Goal: Task Accomplishment & Management: Manage account settings

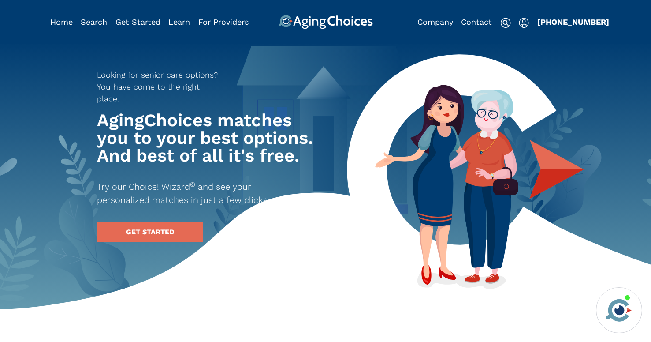
click at [522, 23] on img "Popover trigger" at bounding box center [524, 23] width 10 height 11
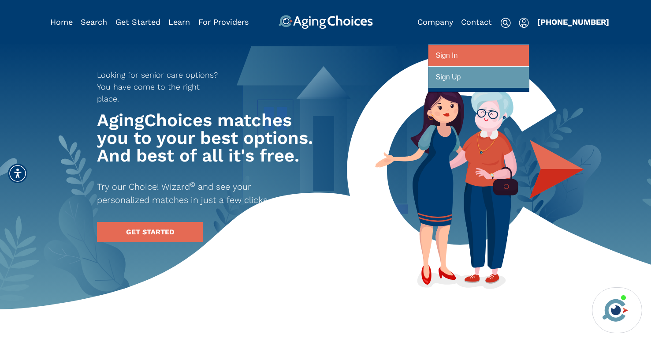
click at [491, 65] on link "Sign In" at bounding box center [478, 56] width 101 height 22
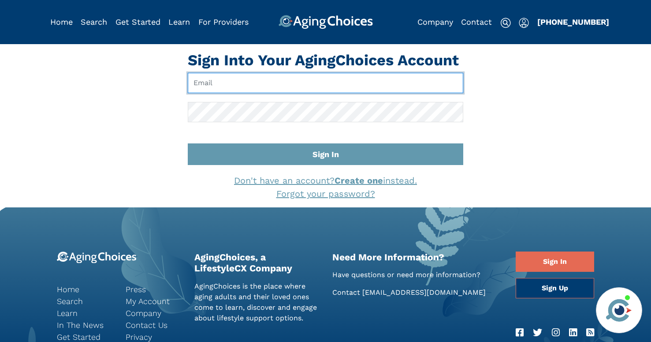
click at [292, 83] on input "Email" at bounding box center [326, 83] width 276 height 20
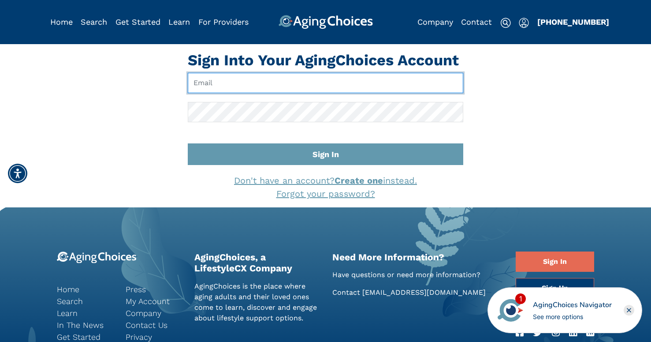
type input "brandoncompagnamba@gmail.com"
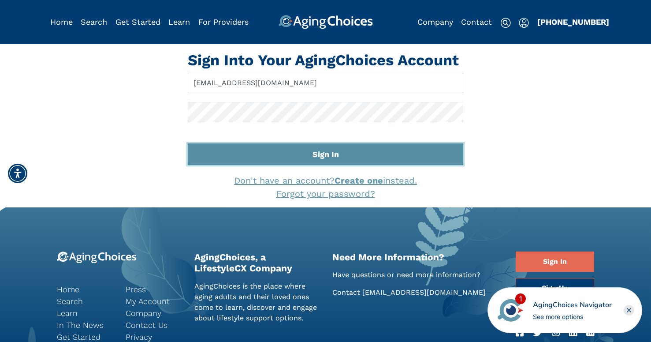
click at [298, 151] on button "Sign In" at bounding box center [326, 154] width 276 height 22
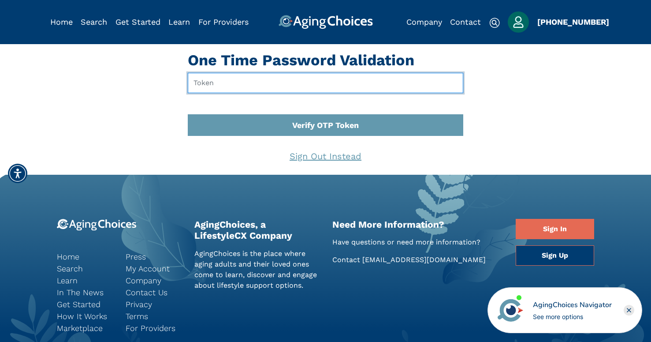
click at [225, 87] on input "text" at bounding box center [326, 83] width 276 height 20
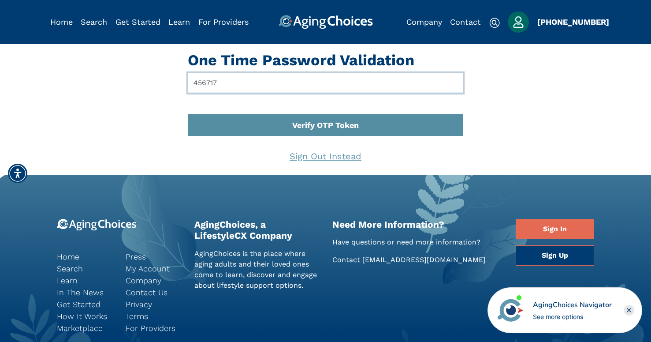
type input "456717"
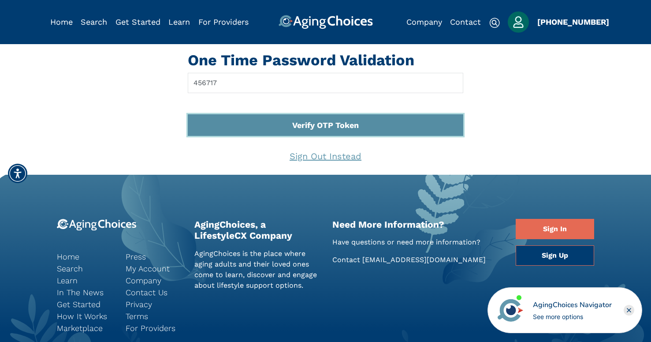
click at [292, 129] on button "Verify OTP Token" at bounding box center [326, 125] width 276 height 22
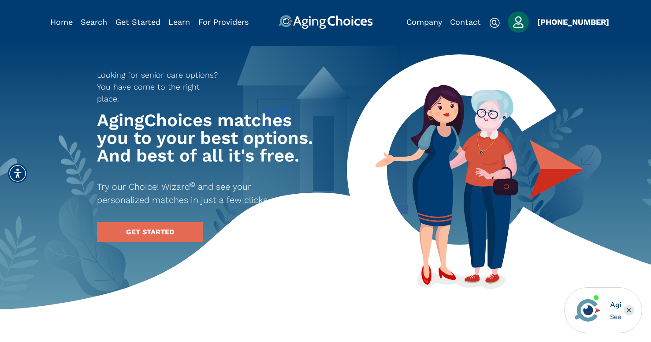
click at [523, 26] on img "Popover trigger" at bounding box center [518, 21] width 21 height 21
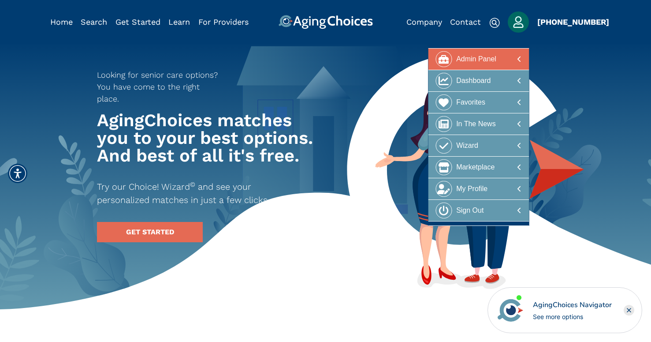
click at [466, 67] on div "Admin Panel" at bounding box center [476, 59] width 40 height 16
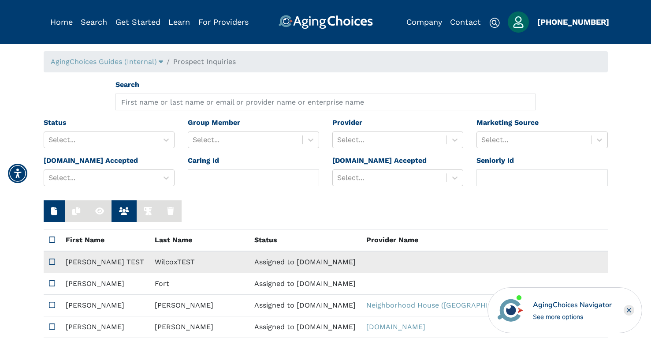
click at [249, 264] on td "Assigned to [DOMAIN_NAME]" at bounding box center [305, 262] width 112 height 22
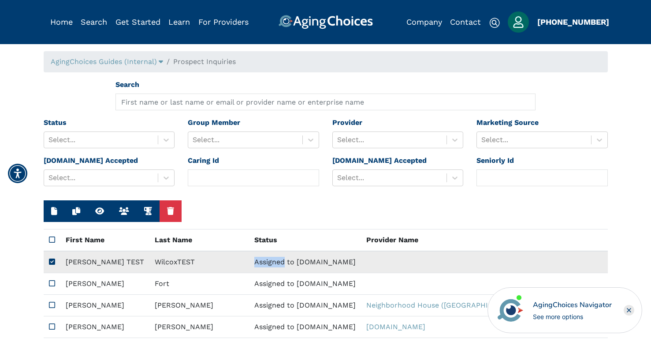
click at [249, 264] on td "Assigned to [DOMAIN_NAME]" at bounding box center [305, 262] width 112 height 22
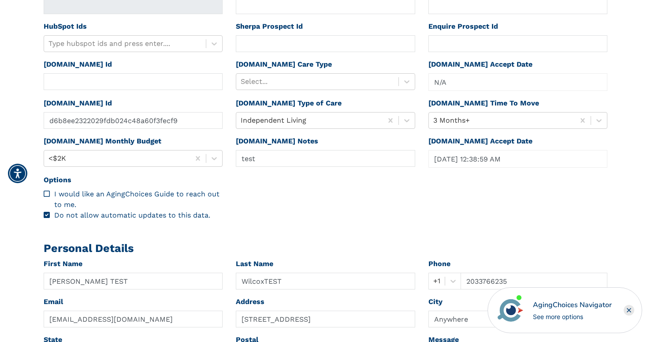
scroll to position [307, 0]
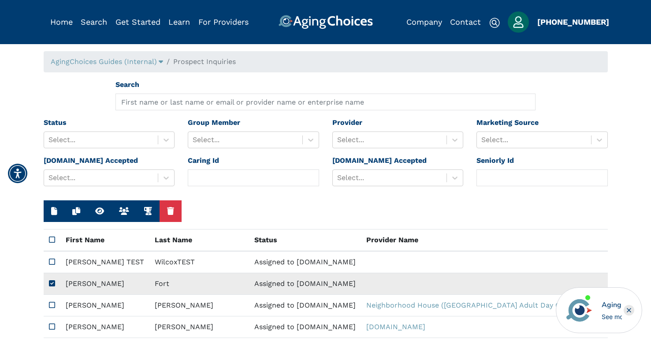
click at [249, 281] on td "Assigned to [DOMAIN_NAME]" at bounding box center [305, 284] width 112 height 22
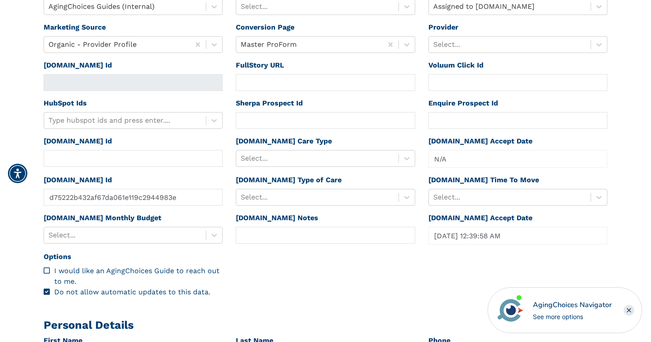
scroll to position [235, 0]
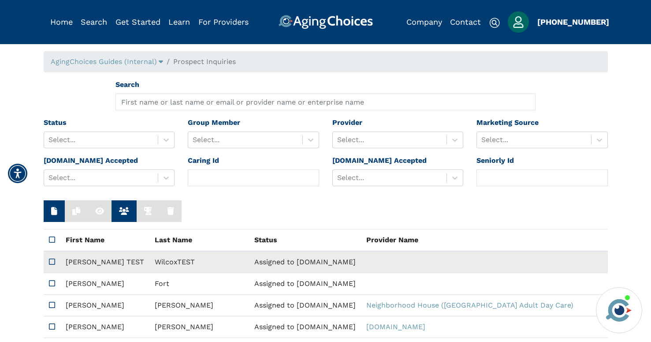
click at [103, 260] on td "[PERSON_NAME] TEST" at bounding box center [104, 262] width 89 height 22
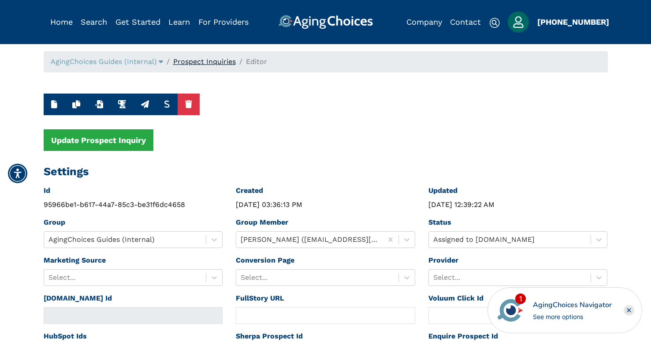
click at [191, 64] on link "Prospect Inquiries" at bounding box center [204, 61] width 63 height 8
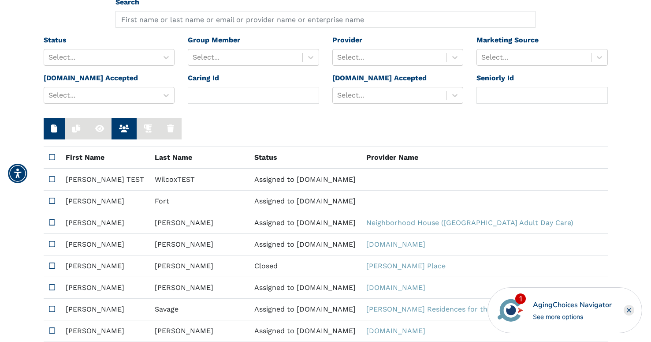
scroll to position [111, 0]
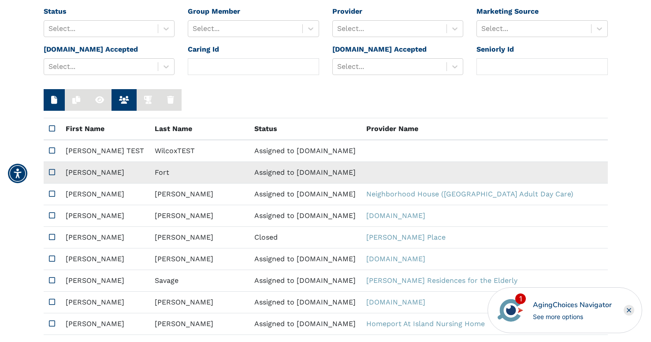
click at [149, 173] on td "Fort" at bounding box center [199, 173] width 100 height 22
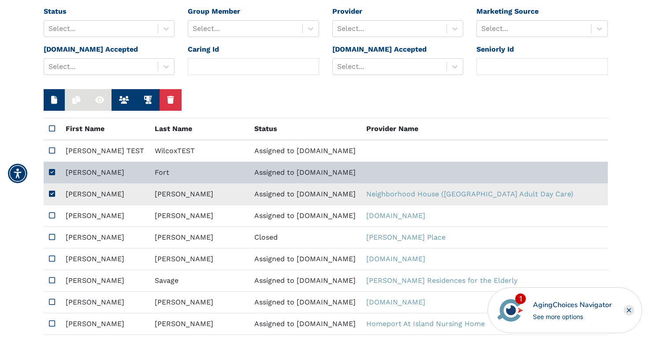
click at [149, 193] on td "[PERSON_NAME]" at bounding box center [199, 194] width 100 height 22
type input "[URL][DOMAIN_NAME]"
type input "af7fc9a14a57c7c96fd305d4def4ac99"
type input "[DATE] 12:40:36 AM"
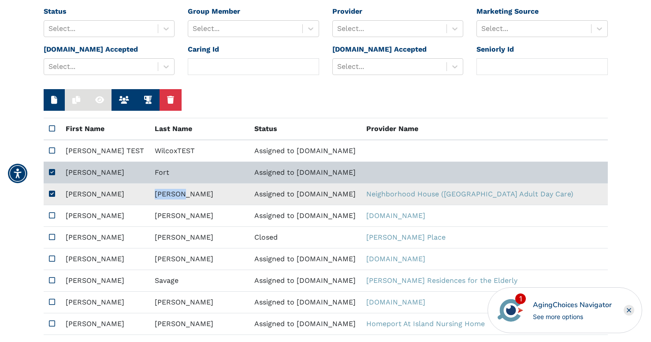
type input "[PERSON_NAME]"
type input "8017061456"
type input "[EMAIL_ADDRESS][DOMAIN_NAME]"
type input "84104"
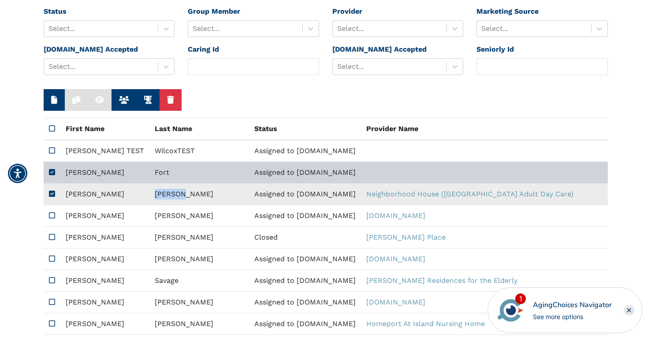
type textarea "Please send me a brochure. I'm interested in any daytime services you offer."
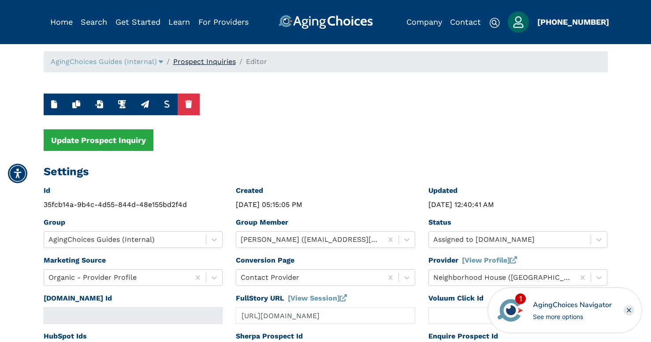
click at [210, 65] on link "Prospect Inquiries" at bounding box center [204, 61] width 63 height 8
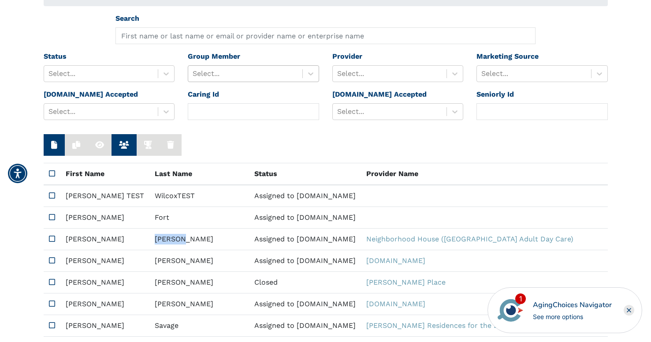
scroll to position [87, 0]
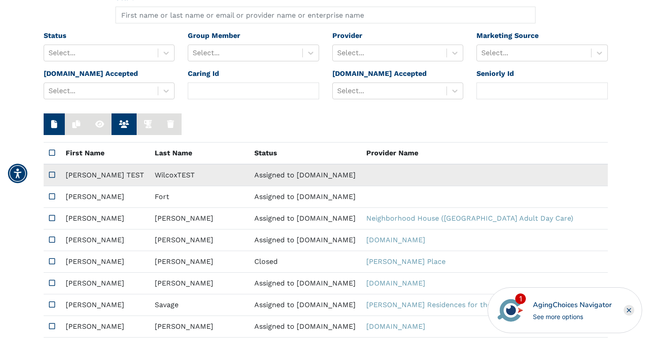
click at [149, 172] on td "WilcoxTEST" at bounding box center [199, 175] width 100 height 22
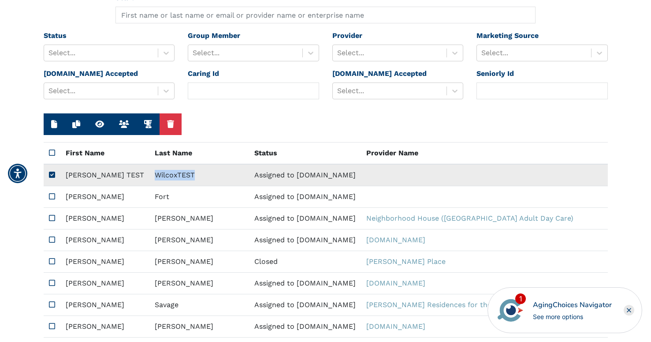
click at [149, 172] on td "WilcoxTEST" at bounding box center [199, 175] width 100 height 22
type input "d6b8ee2322029fdb024c48a60f3fecf9"
type input "[DATE] 12:38:59 AM"
type input "[PERSON_NAME] TEST"
type input "WilcoxTEST"
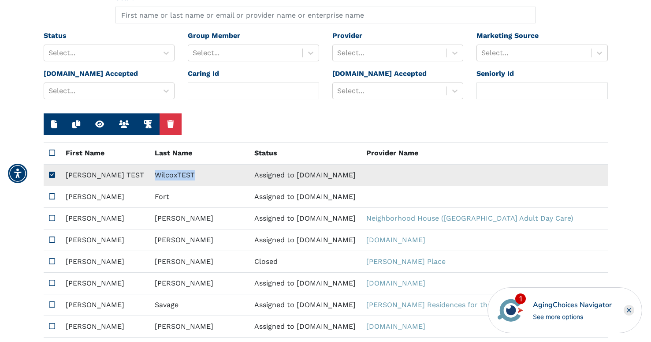
type input "2033766235"
type input "[EMAIL_ADDRESS][DOMAIN_NAME]"
type input "[STREET_ADDRESS]"
type input "Anywhere"
type input "CT"
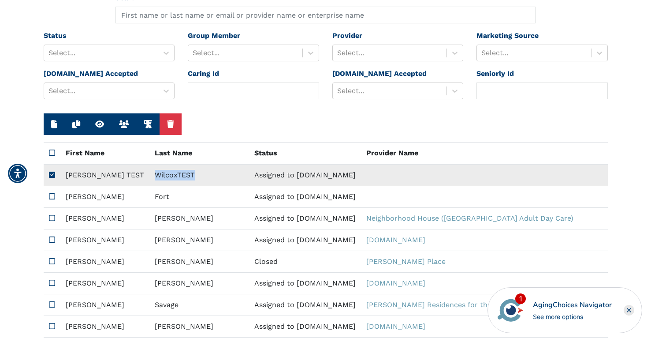
type input "06437"
type textarea "This is a test."
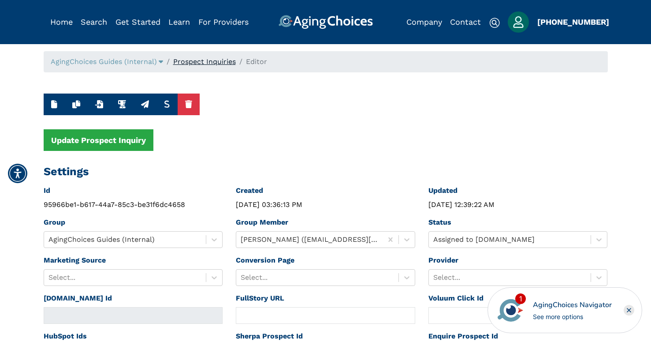
click at [204, 63] on link "Prospect Inquiries" at bounding box center [204, 61] width 63 height 8
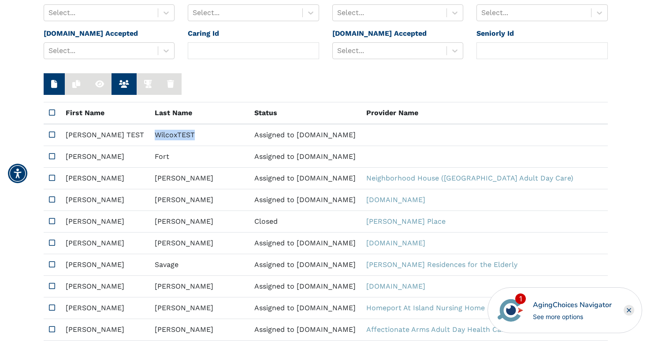
scroll to position [152, 0]
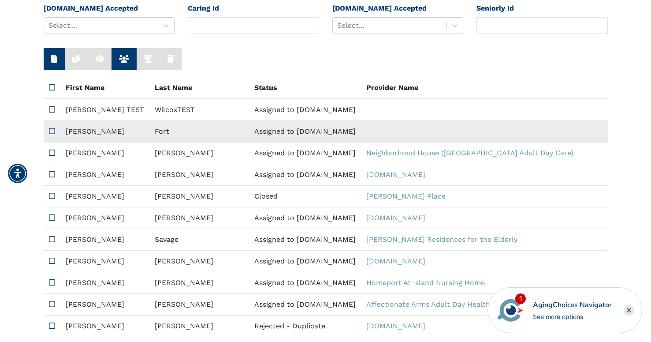
click at [249, 135] on td "Assigned to [DOMAIN_NAME]" at bounding box center [305, 132] width 112 height 22
type input "d75222b432af67da061e119c2944983e"
type input "[DATE] 12:39:58 AM"
type input "[PERSON_NAME]"
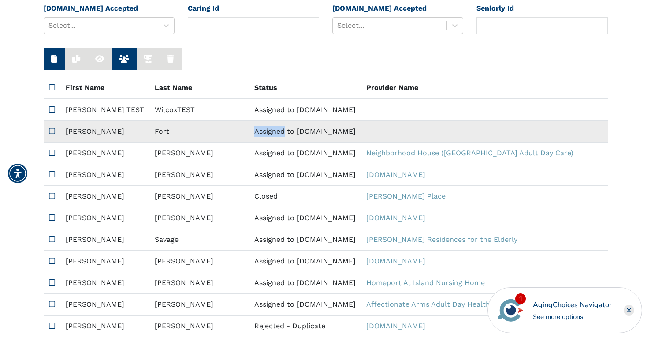
type input "Fort"
type input "7864870932"
type input "[EMAIL_ADDRESS][DOMAIN_NAME]"
type input "33024"
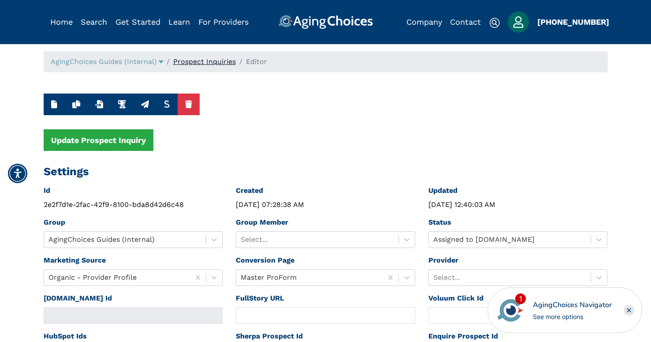
click at [196, 63] on link "Prospect Inquiries" at bounding box center [204, 61] width 63 height 8
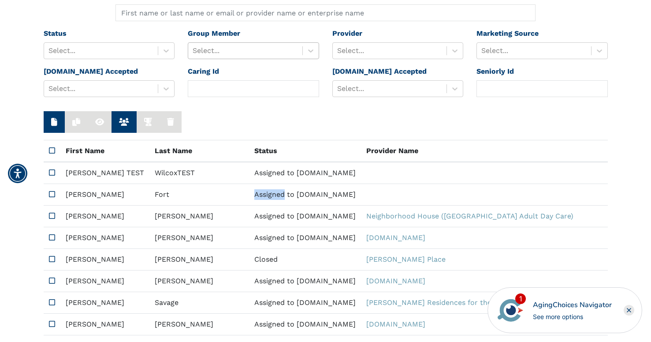
scroll to position [142, 0]
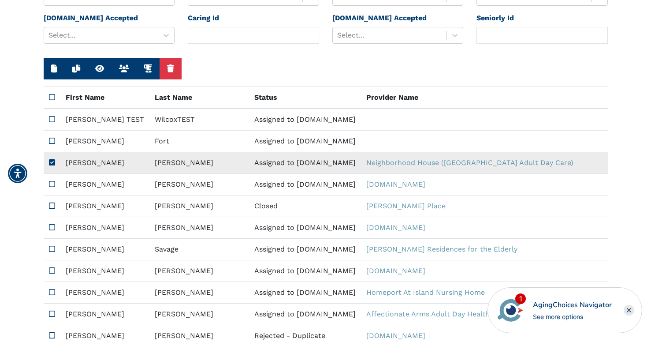
click at [149, 168] on td "[PERSON_NAME]" at bounding box center [199, 163] width 100 height 22
type input "[URL][DOMAIN_NAME]"
type input "af7fc9a14a57c7c96fd305d4def4ac99"
type input "[DATE] 12:40:36 AM"
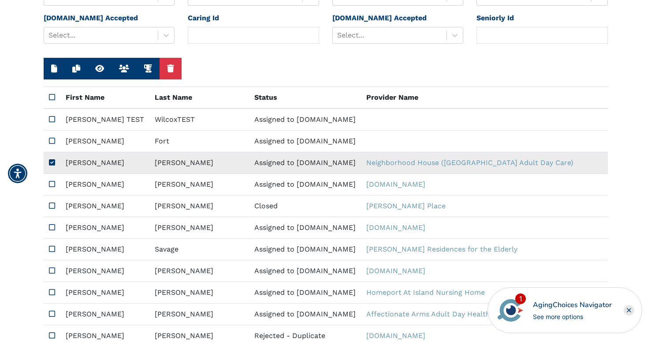
type input "[PERSON_NAME]"
type input "8017061456"
type input "[EMAIL_ADDRESS][DOMAIN_NAME]"
type input "84104"
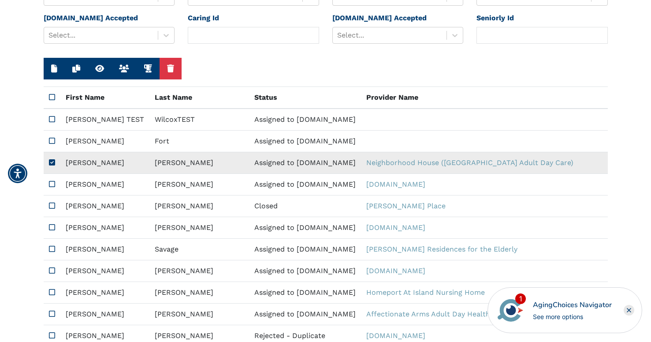
type textarea "Please send me a brochure. I'm interested in any daytime services you offer."
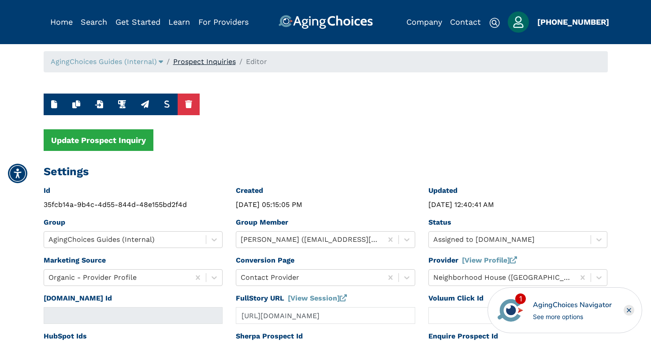
click at [199, 65] on link "Prospect Inquiries" at bounding box center [204, 61] width 63 height 8
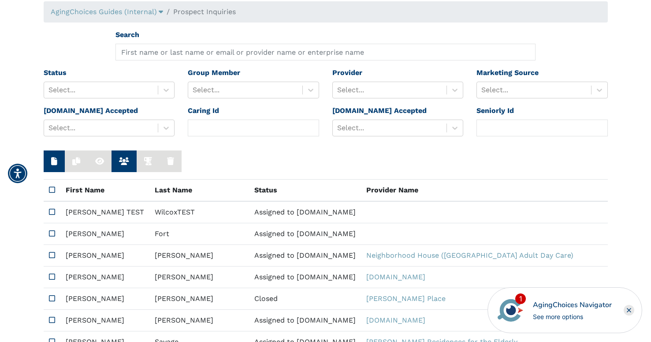
scroll to position [79, 0]
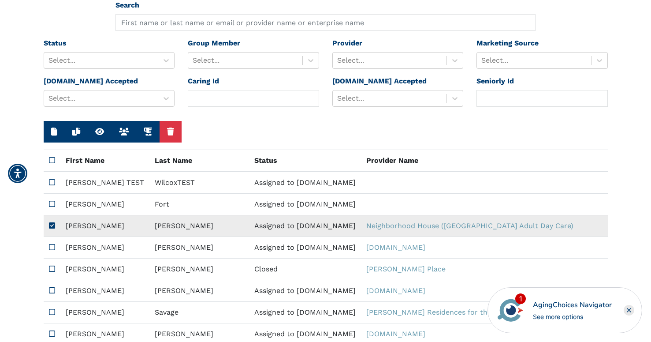
click at [149, 230] on td "[PERSON_NAME]" at bounding box center [199, 226] width 100 height 22
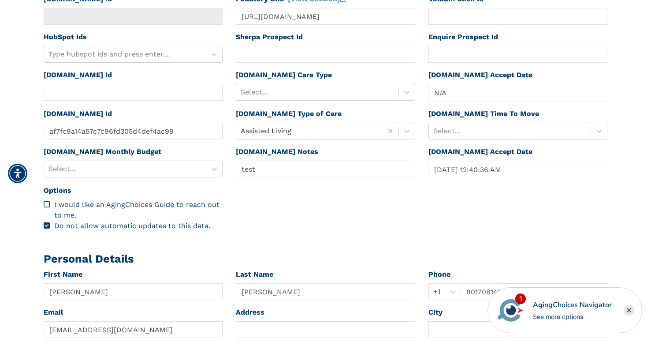
scroll to position [316, 0]
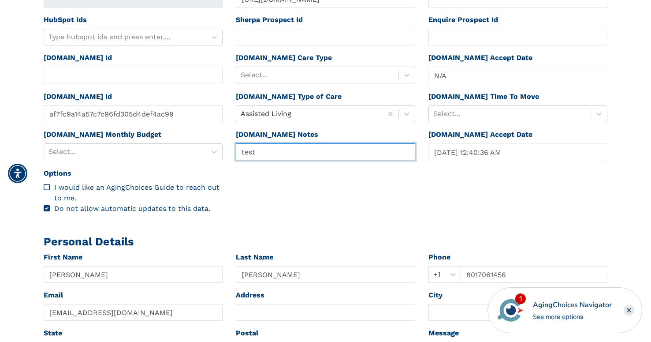
click at [268, 148] on input "test" at bounding box center [325, 151] width 179 height 17
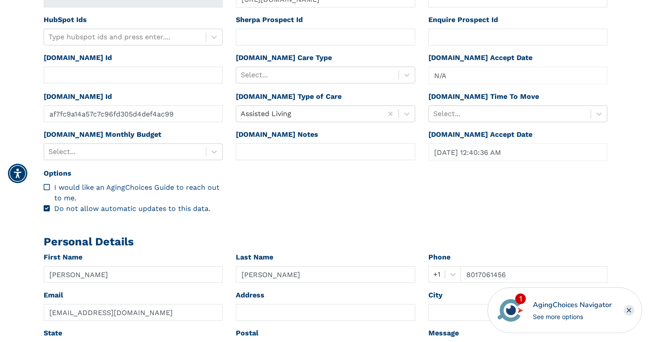
click at [261, 190] on div "Id 35fcb14a-9b4c-4d55-844d-48e155bd2f4d Created [DATE] 05:15:05 PM Updated [DAT…" at bounding box center [326, 45] width 578 height 352
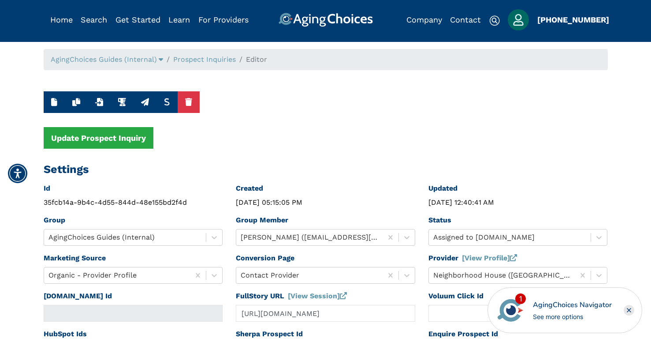
scroll to position [0, 0]
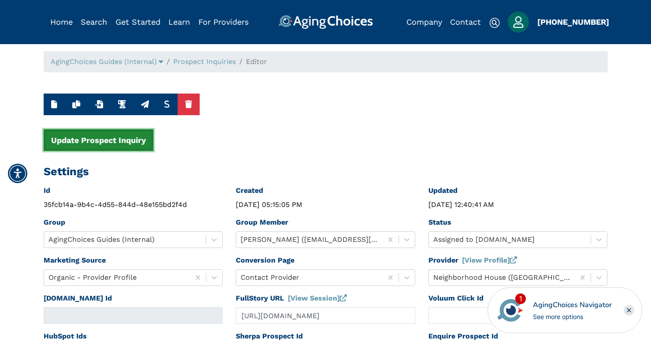
click at [115, 137] on button "Update Prospect Inquiry" at bounding box center [99, 140] width 110 height 22
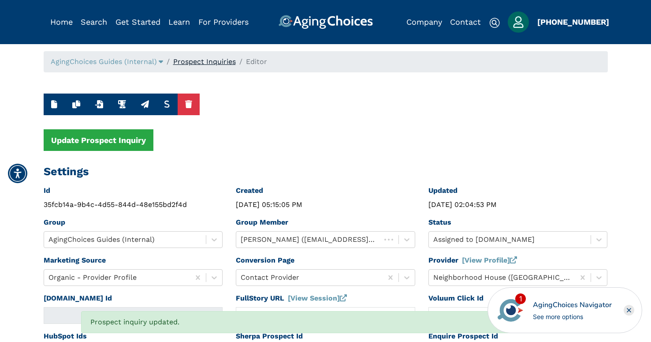
click at [214, 63] on link "Prospect Inquiries" at bounding box center [204, 61] width 63 height 8
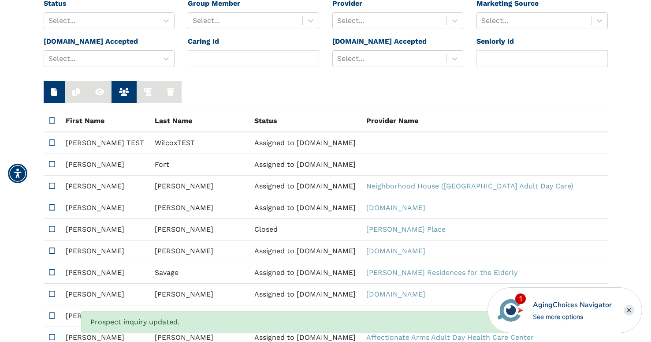
scroll to position [171, 0]
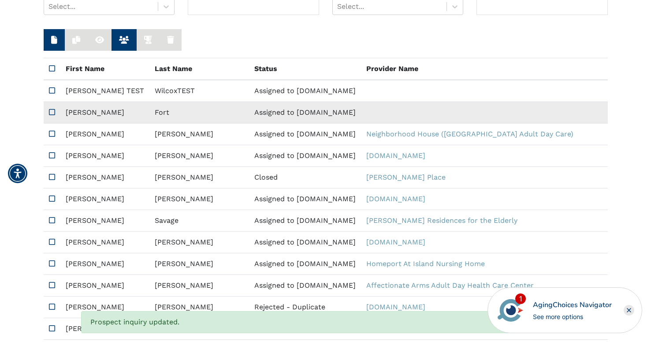
click at [249, 115] on td "Assigned to [DOMAIN_NAME]" at bounding box center [305, 113] width 112 height 22
type input "d75222b432af67da061e119c2944983e"
type input "[DATE] 12:39:58 AM"
type input "[PERSON_NAME]"
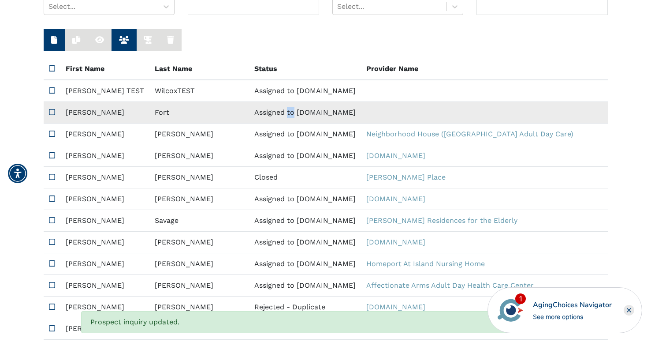
type input "Fort"
type input "7864870932"
type input "[EMAIL_ADDRESS][DOMAIN_NAME]"
type input "33024"
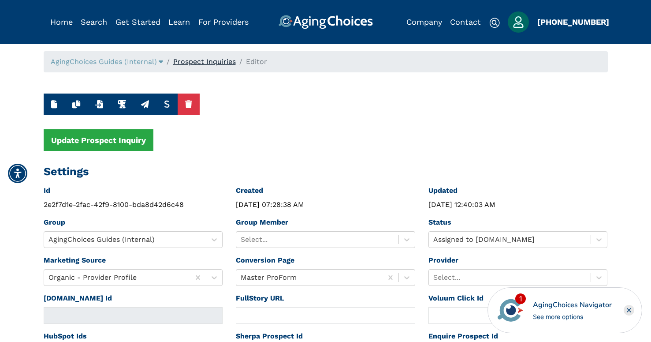
click at [196, 60] on link "Prospect Inquiries" at bounding box center [204, 61] width 63 height 8
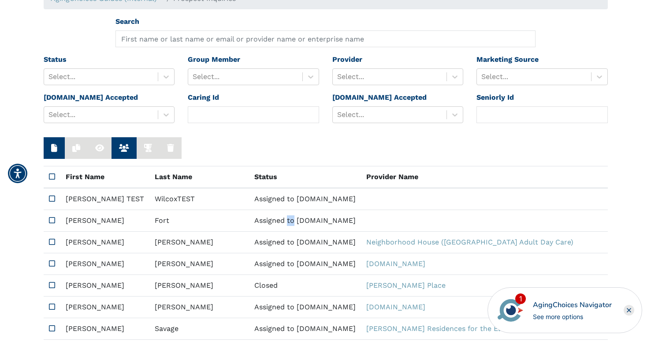
scroll to position [82, 0]
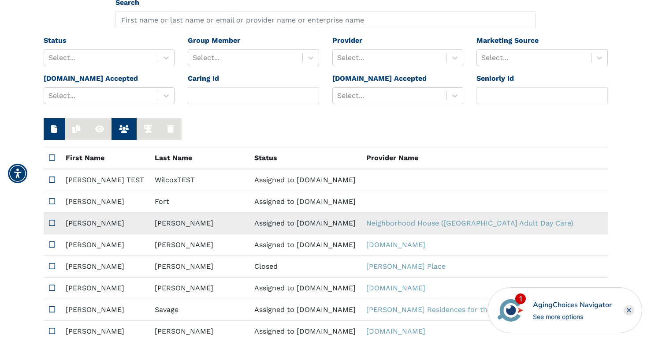
click at [149, 222] on td "[PERSON_NAME]" at bounding box center [199, 224] width 100 height 22
type input "[URL][DOMAIN_NAME]"
type input "af7fc9a14a57c7c96fd305d4def4ac99"
type input "[DATE] 12:40:36 AM"
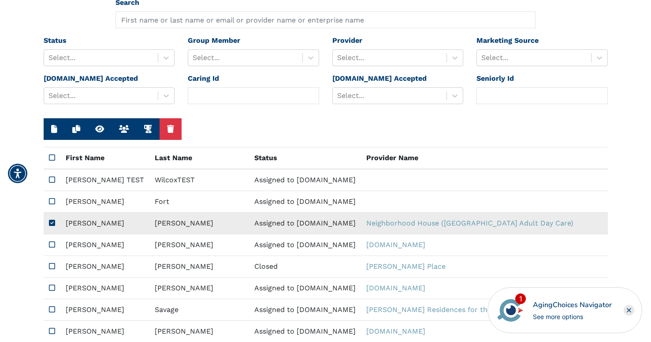
type input "[PERSON_NAME]"
type input "8017061456"
type input "[EMAIL_ADDRESS][DOMAIN_NAME]"
type input "84104"
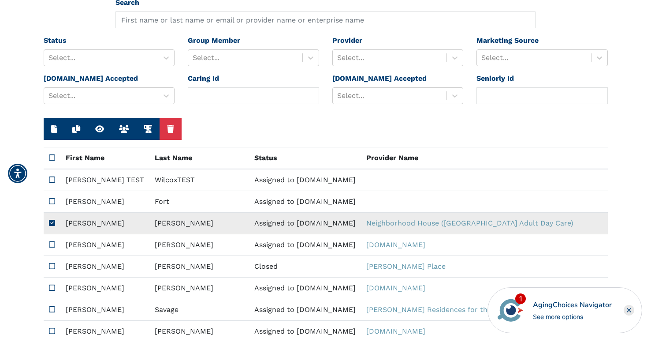
type textarea "Please send me a brochure. I'm interested in any daytime services you offer."
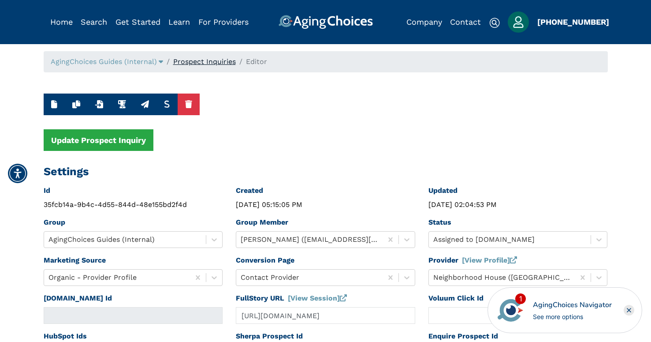
click at [199, 60] on link "Prospect Inquiries" at bounding box center [204, 61] width 63 height 8
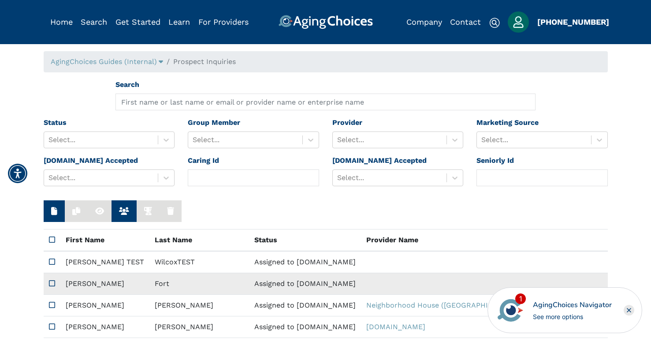
click at [149, 283] on td "Fort" at bounding box center [199, 284] width 100 height 22
type input "d75222b432af67da061e119c2944983e"
type input "[DATE] 12:39:58 AM"
type input "[PERSON_NAME]"
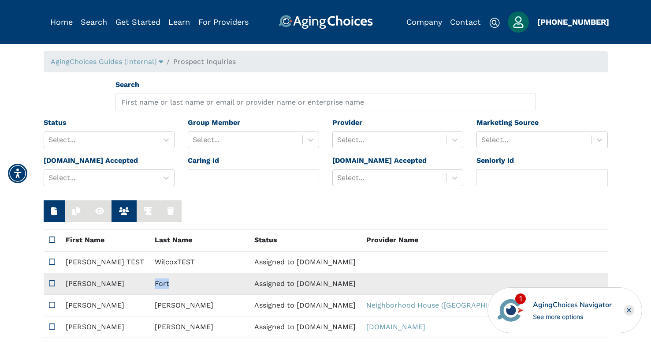
type input "Fort"
type input "7864870932"
type input "[EMAIL_ADDRESS][DOMAIN_NAME]"
type input "33024"
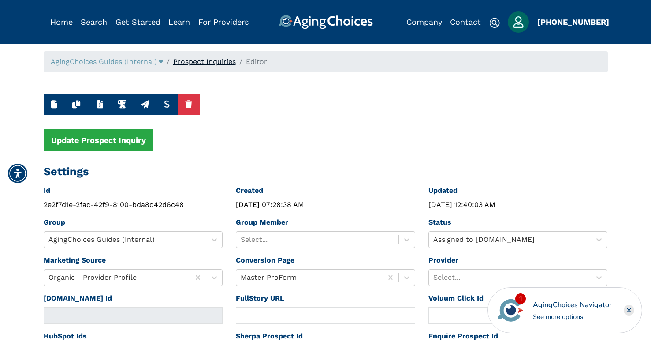
click at [202, 63] on link "Prospect Inquiries" at bounding box center [204, 61] width 63 height 8
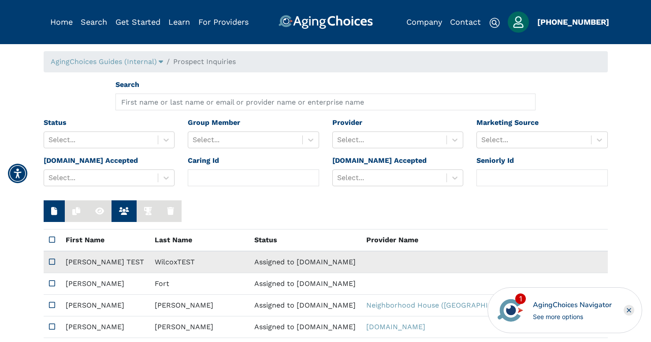
click at [149, 263] on td "WilcoxTEST" at bounding box center [199, 262] width 100 height 22
type input "d6b8ee2322029fdb024c48a60f3fecf9"
type input "test"
type input "[DATE] 12:38:59 AM"
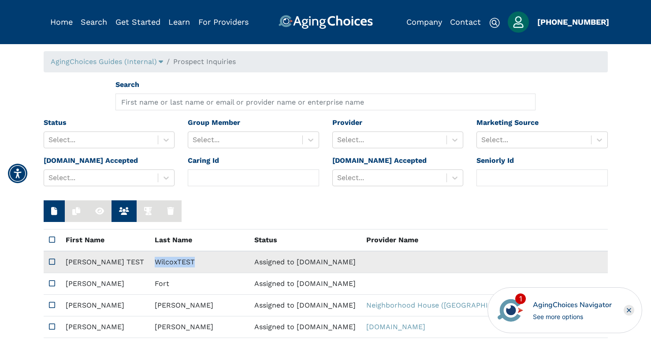
type input "[PERSON_NAME] TEST"
type input "WilcoxTEST"
type input "2033766235"
type input "[EMAIL_ADDRESS][DOMAIN_NAME]"
type input "[STREET_ADDRESS]"
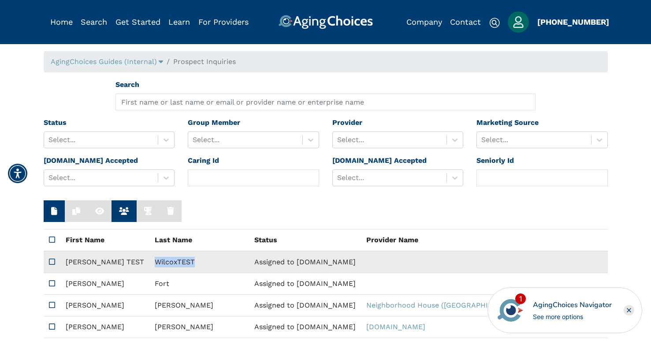
type input "Anywhere"
type input "CT"
type input "06437"
type textarea "This is a test."
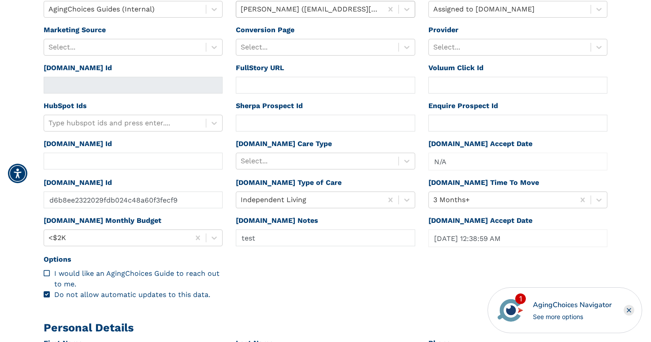
scroll to position [251, 0]
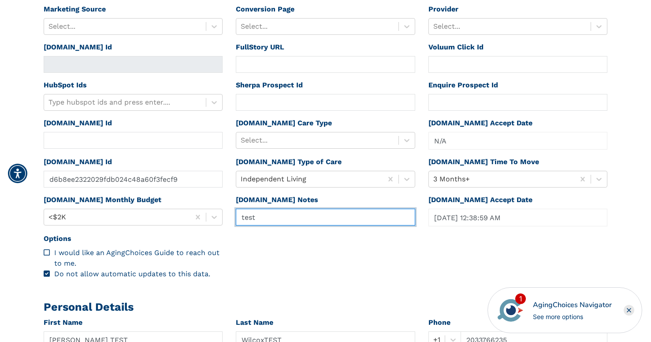
click at [258, 221] on input "test" at bounding box center [325, 217] width 179 height 17
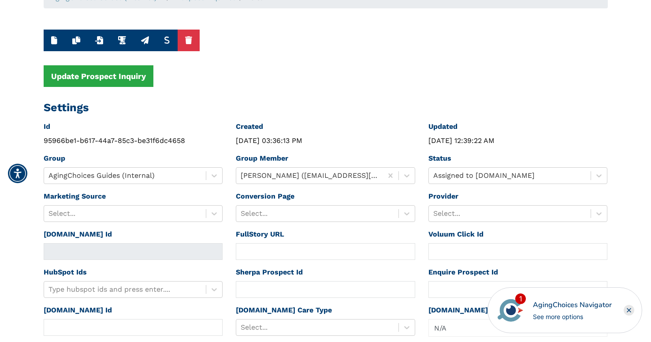
scroll to position [0, 0]
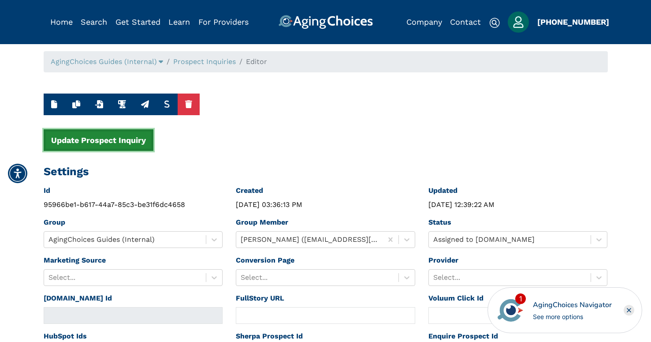
click at [108, 145] on button "Update Prospect Inquiry" at bounding box center [99, 140] width 110 height 22
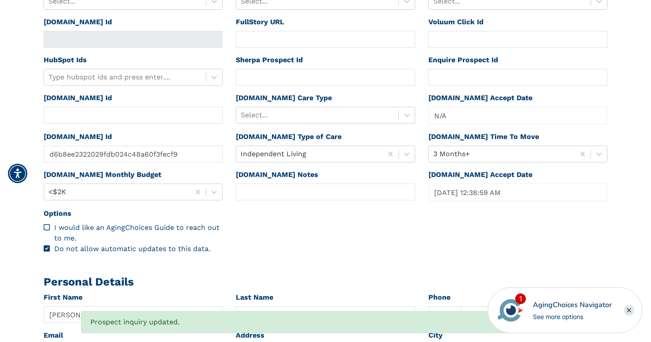
scroll to position [387, 0]
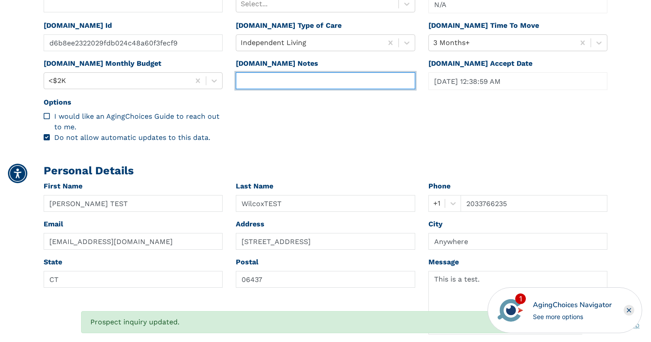
click at [272, 83] on input "text" at bounding box center [325, 80] width 179 height 17
type input "test"
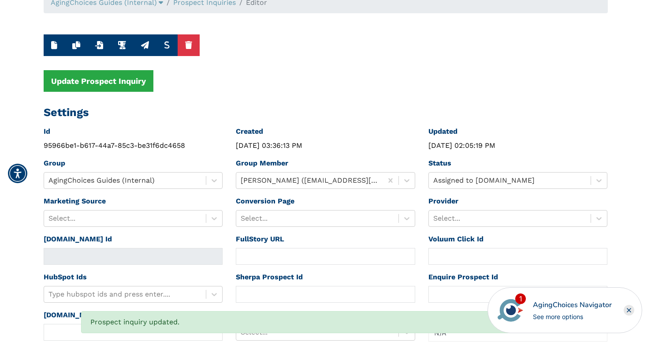
scroll to position [44, 0]
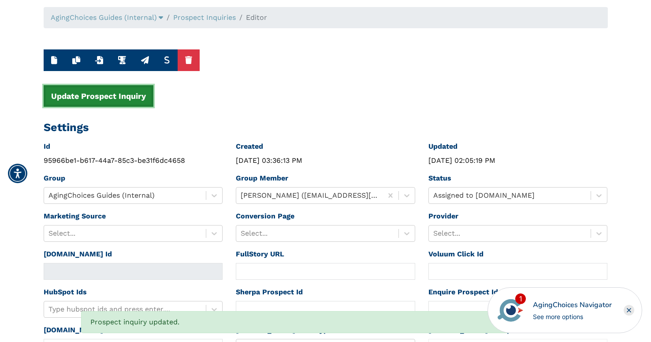
click at [101, 96] on button "Update Prospect Inquiry" at bounding box center [99, 96] width 110 height 22
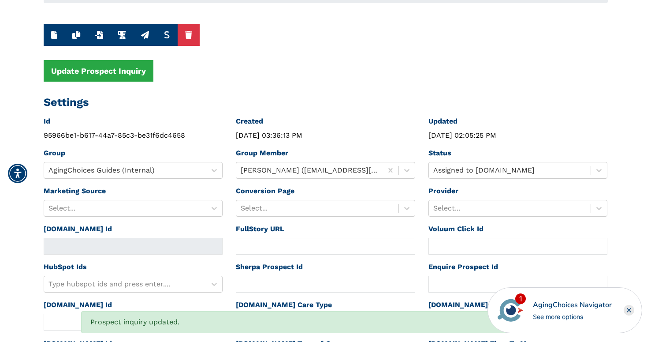
scroll to position [0, 0]
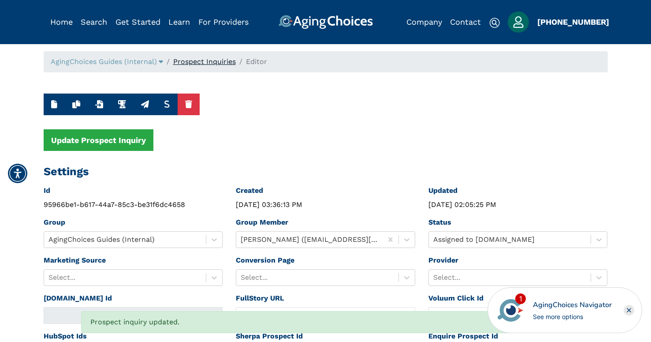
click at [205, 62] on link "Prospect Inquiries" at bounding box center [204, 61] width 63 height 8
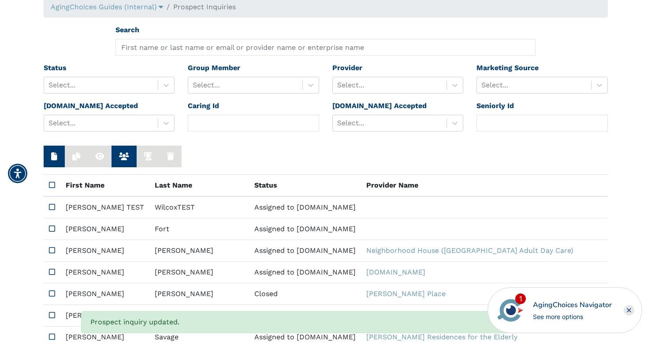
scroll to position [71, 0]
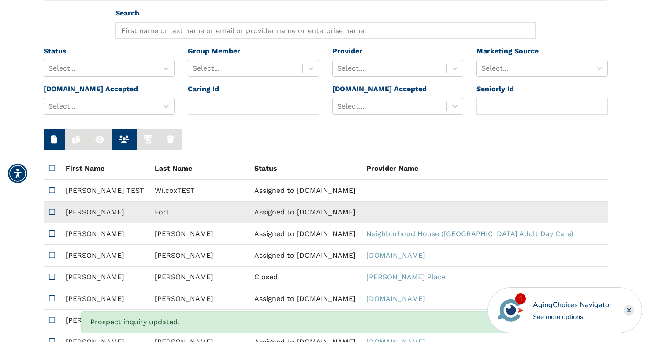
click at [149, 213] on td "Fort" at bounding box center [199, 212] width 100 height 22
type input "d75222b432af67da061e119c2944983e"
type input "[DATE] 12:39:58 AM"
type input "[PERSON_NAME]"
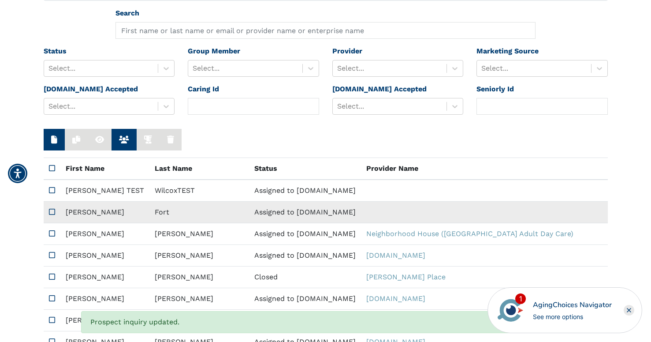
type input "Fort"
type input "7864870932"
type input "[EMAIL_ADDRESS][DOMAIN_NAME]"
type input "33024"
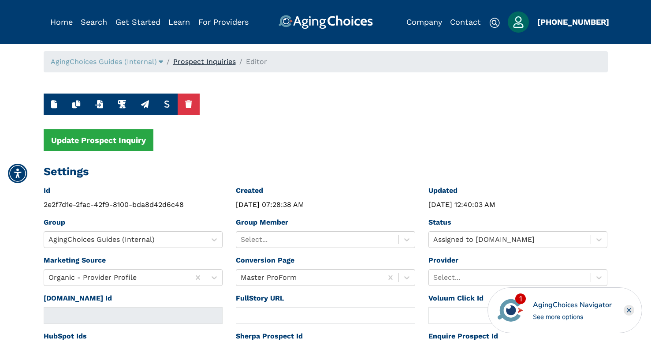
click at [197, 62] on link "Prospect Inquiries" at bounding box center [204, 61] width 63 height 8
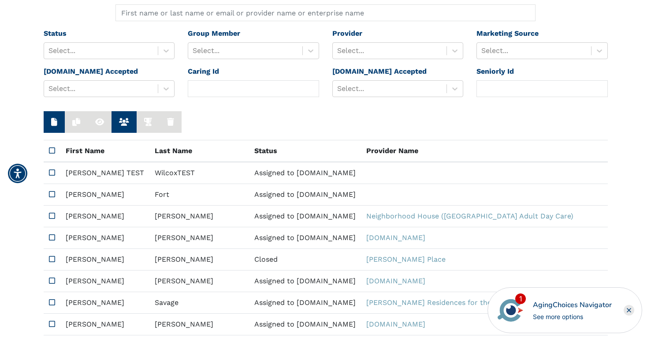
scroll to position [111, 0]
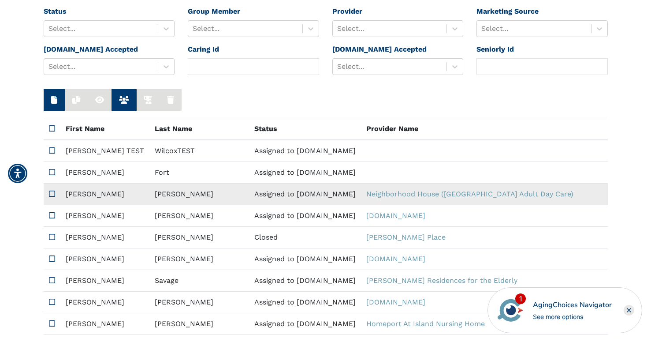
click at [149, 195] on td "[PERSON_NAME]" at bounding box center [199, 194] width 100 height 22
type input "[URL][DOMAIN_NAME]"
type input "af7fc9a14a57c7c96fd305d4def4ac99"
type input "[DATE] 12:40:36 AM"
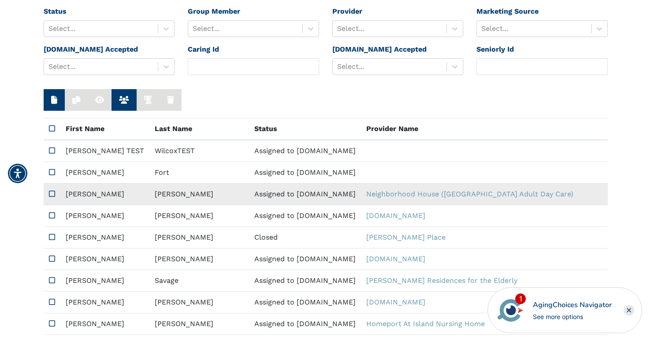
type input "[PERSON_NAME]"
type input "8017061456"
type input "[EMAIL_ADDRESS][DOMAIN_NAME]"
type input "84104"
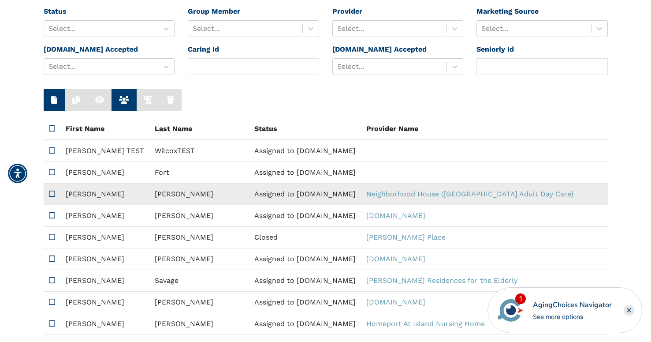
type textarea "Please send me a brochure. I'm interested in any daytime services you offer."
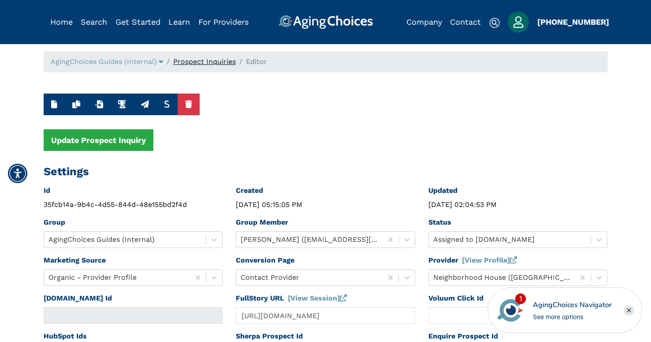
click at [190, 64] on link "Prospect Inquiries" at bounding box center [204, 61] width 63 height 8
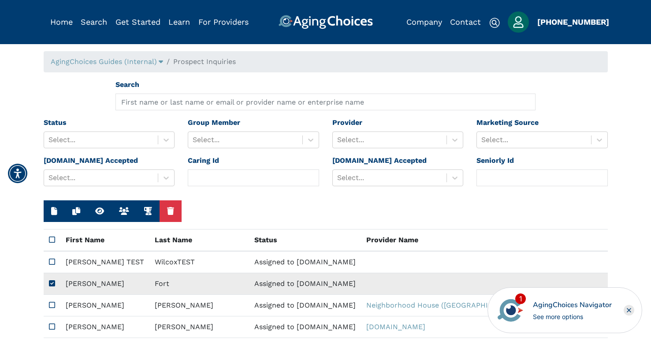
click at [149, 280] on td "Fort" at bounding box center [199, 284] width 100 height 22
type input "d75222b432af67da061e119c2944983e"
type input "[DATE] 12:39:58 AM"
type input "[PERSON_NAME]"
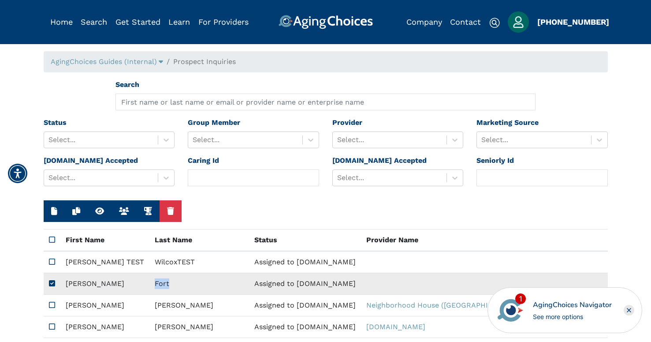
type input "Fort"
type input "7864870932"
type input "[EMAIL_ADDRESS][DOMAIN_NAME]"
type input "33024"
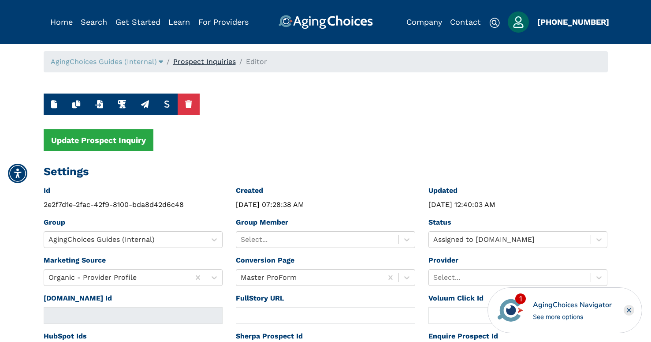
click at [209, 61] on link "Prospect Inquiries" at bounding box center [204, 61] width 63 height 8
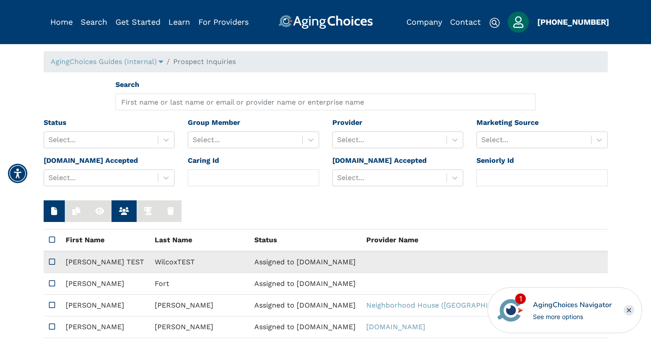
click at [149, 259] on td "WilcoxTEST" at bounding box center [199, 262] width 100 height 22
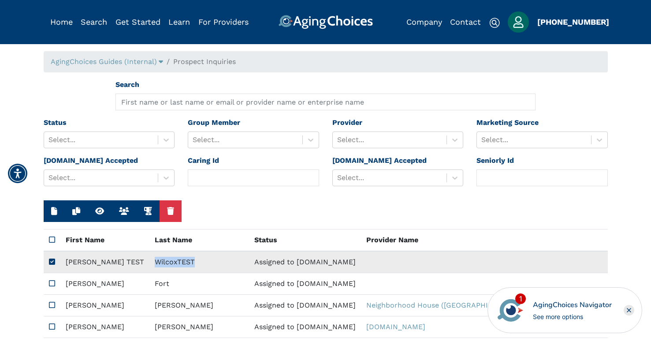
click at [149, 259] on td "WilcoxTEST" at bounding box center [199, 262] width 100 height 22
type input "d6b8ee2322029fdb024c48a60f3fecf9"
type input "test"
type input "[DATE] 12:38:59 AM"
type input "[PERSON_NAME] TEST"
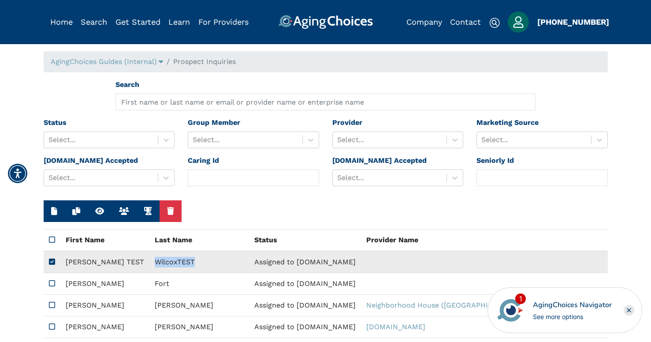
type input "WilcoxTEST"
type input "2033766235"
type input "[EMAIL_ADDRESS][DOMAIN_NAME]"
type input "[STREET_ADDRESS]"
type input "Anywhere"
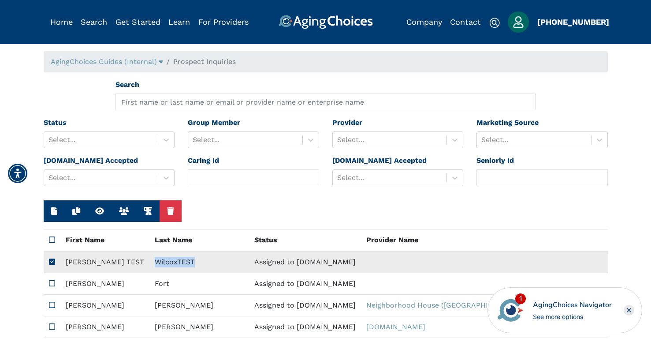
type input "CT"
type input "06437"
type textarea "This is a test."
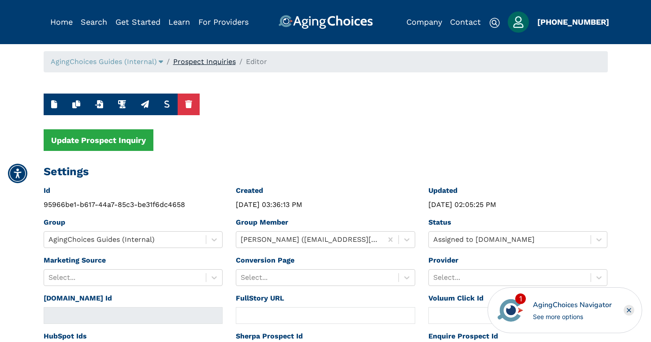
click at [222, 59] on link "Prospect Inquiries" at bounding box center [204, 61] width 63 height 8
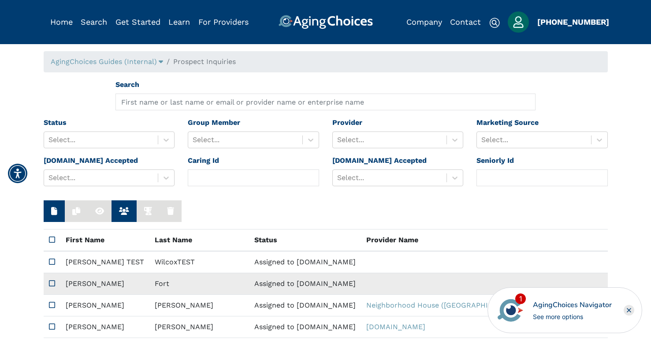
click at [108, 284] on td "[PERSON_NAME]" at bounding box center [104, 284] width 89 height 22
type input "d75222b432af67da061e119c2944983e"
type input "[DATE] 12:39:58 AM"
type input "[PERSON_NAME]"
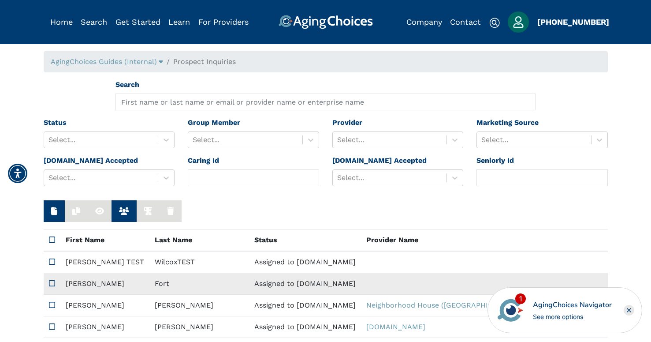
type input "Fort"
type input "7864870932"
type input "[EMAIL_ADDRESS][DOMAIN_NAME]"
type input "33024"
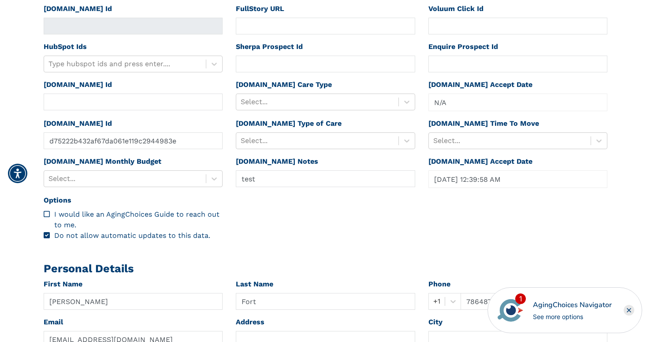
scroll to position [280, 0]
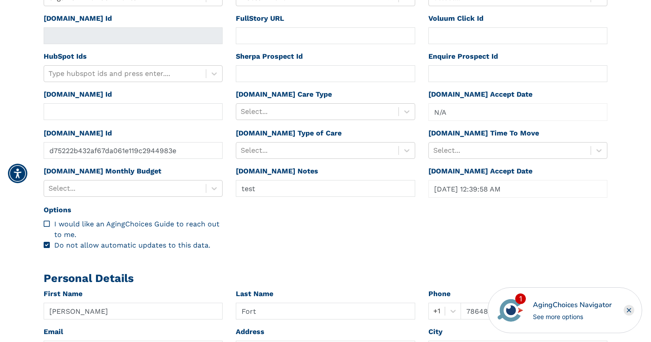
click at [270, 198] on div "[DOMAIN_NAME] Notes test" at bounding box center [325, 185] width 193 height 39
click at [275, 186] on input "test" at bounding box center [325, 188] width 179 height 17
click at [271, 190] on input "test" at bounding box center [325, 188] width 179 height 17
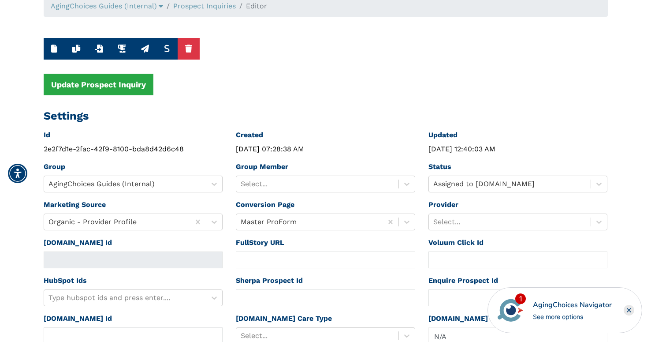
scroll to position [15, 0]
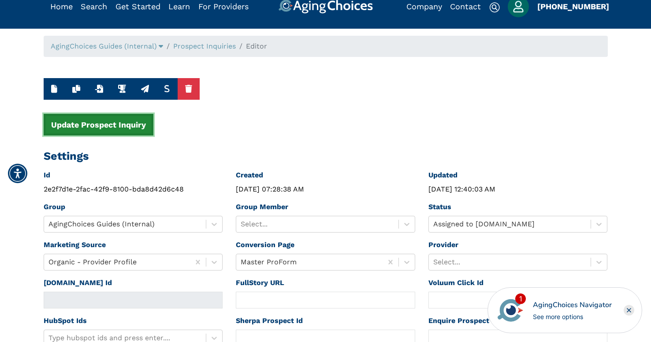
click at [119, 122] on button "Update Prospect Inquiry" at bounding box center [99, 125] width 110 height 22
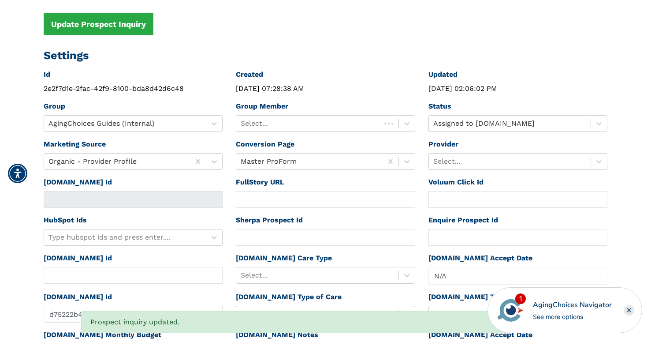
scroll to position [0, 0]
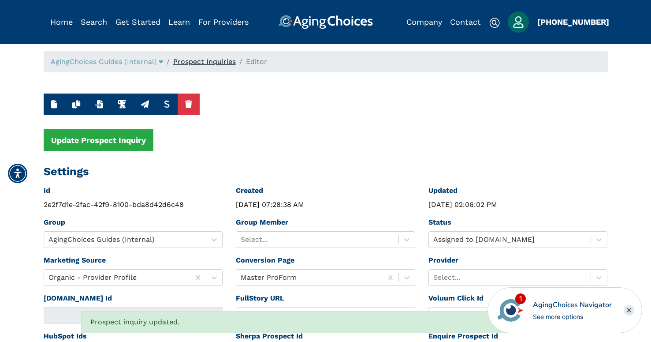
click at [216, 63] on link "Prospect Inquiries" at bounding box center [204, 61] width 63 height 8
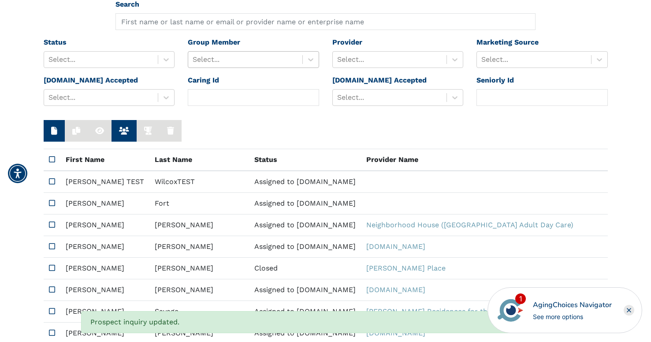
scroll to position [118, 0]
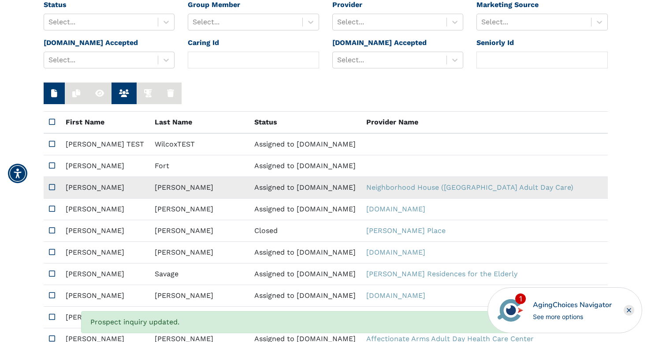
click at [149, 190] on td "[PERSON_NAME]" at bounding box center [199, 188] width 100 height 22
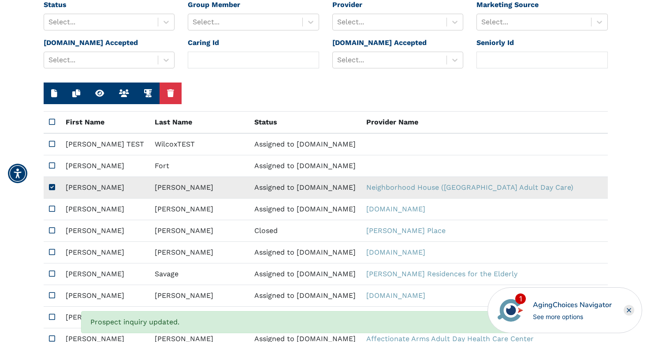
click at [149, 190] on td "[PERSON_NAME]" at bounding box center [199, 188] width 100 height 22
type input "[URL][DOMAIN_NAME]"
type input "af7fc9a14a57c7c96fd305d4def4ac99"
type input "[DATE] 12:40:36 AM"
type input "[PERSON_NAME]"
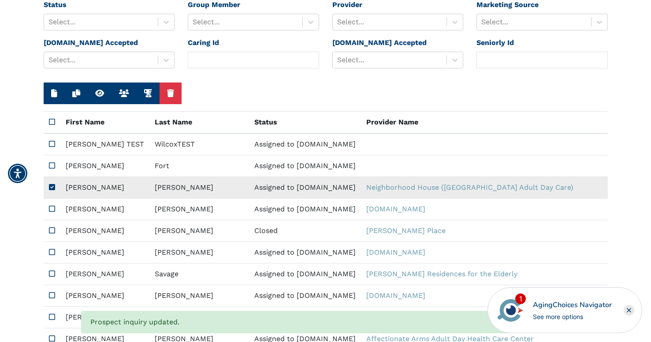
type input "[PERSON_NAME]"
type input "8017061456"
type input "[EMAIL_ADDRESS][DOMAIN_NAME]"
type input "84104"
type textarea "Please send me a brochure. I'm interested in any daytime services you offer."
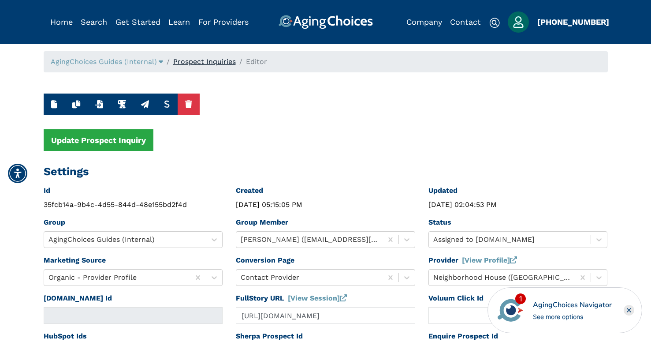
click at [196, 62] on link "Prospect Inquiries" at bounding box center [204, 61] width 63 height 8
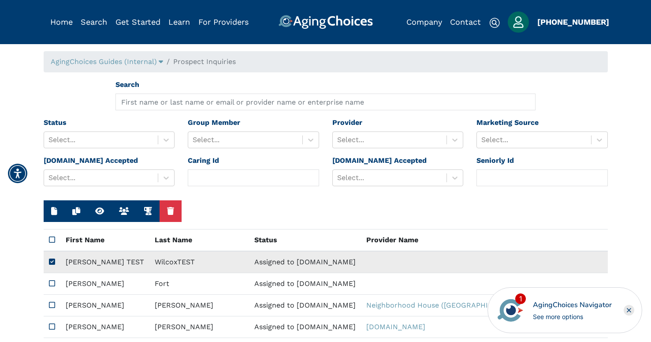
click at [149, 260] on td "WilcoxTEST" at bounding box center [199, 262] width 100 height 22
type input "d6b8ee2322029fdb024c48a60f3fecf9"
type input "test"
type input "[DATE] 12:38:59 AM"
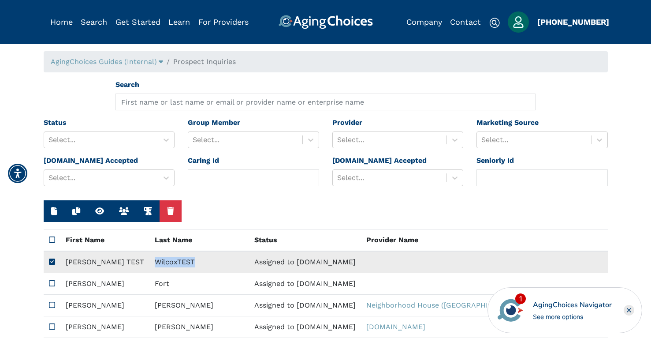
type input "[PERSON_NAME] TEST"
type input "WilcoxTEST"
type input "2033766235"
type input "[EMAIL_ADDRESS][DOMAIN_NAME]"
type input "[STREET_ADDRESS]"
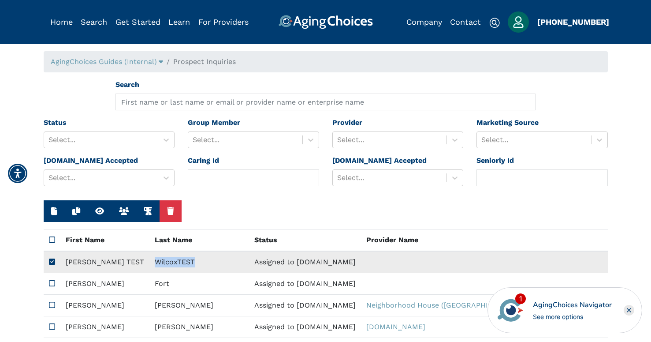
type input "Anywhere"
type input "CT"
type input "06437"
type textarea "This is a test."
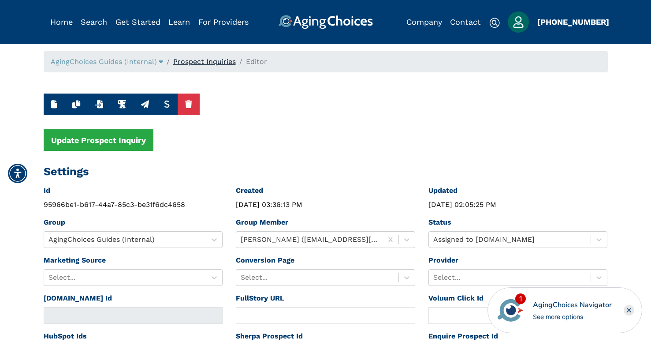
click at [189, 63] on link "Prospect Inquiries" at bounding box center [204, 61] width 63 height 8
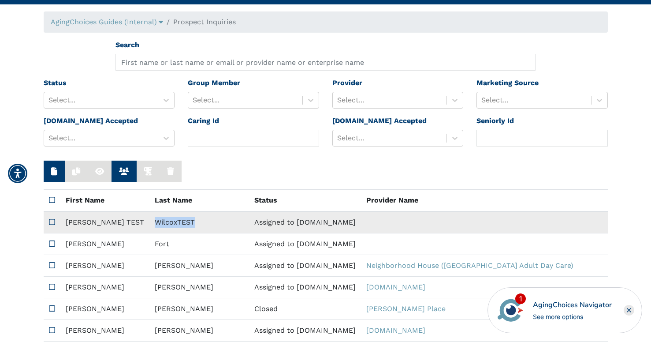
scroll to position [52, 0]
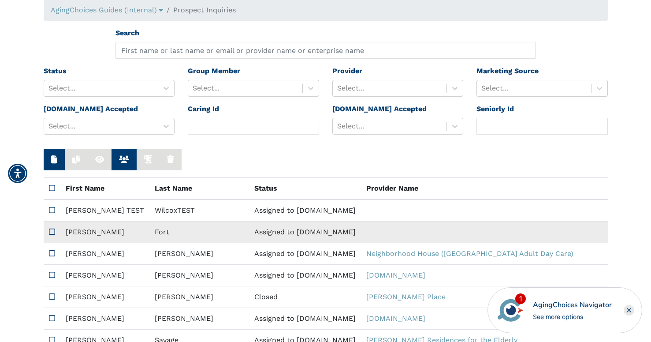
click at [149, 242] on td "Fort" at bounding box center [199, 232] width 100 height 22
type input "d75222b432af67da061e119c2944983e"
type input "[DATE] 12:39:58 AM"
type input "[PERSON_NAME]"
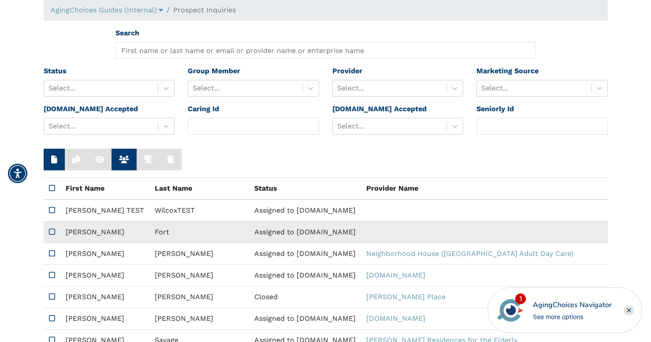
type input "Fort"
type input "7864870932"
type input "[EMAIL_ADDRESS][DOMAIN_NAME]"
type input "33024"
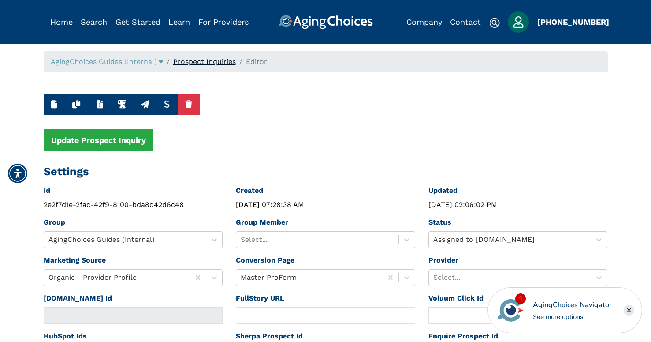
click at [187, 64] on link "Prospect Inquiries" at bounding box center [204, 61] width 63 height 8
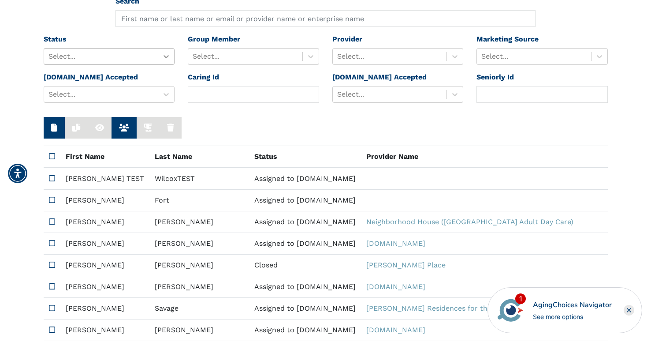
scroll to position [117, 0]
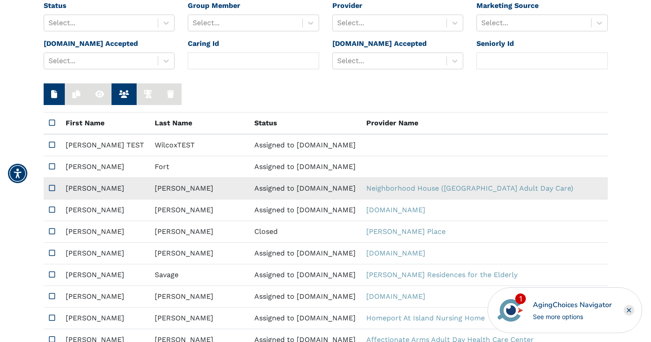
click at [149, 186] on td "[PERSON_NAME]" at bounding box center [199, 189] width 100 height 22
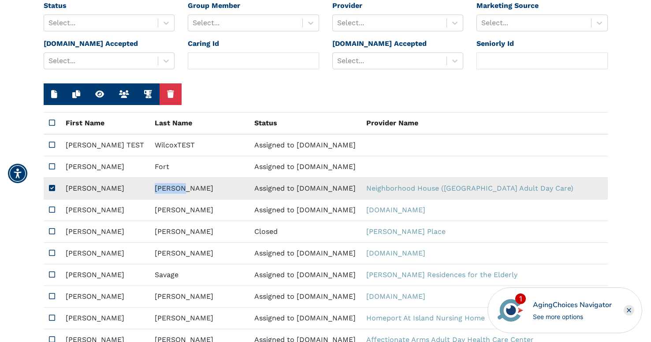
click at [149, 186] on td "[PERSON_NAME]" at bounding box center [199, 189] width 100 height 22
type input "[URL][DOMAIN_NAME]"
type input "af7fc9a14a57c7c96fd305d4def4ac99"
type input "[DATE] 12:40:36 AM"
type input "[PERSON_NAME]"
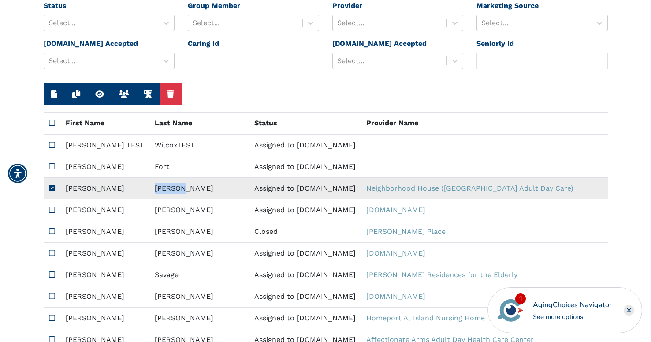
type input "[PERSON_NAME]"
type input "8017061456"
type input "[EMAIL_ADDRESS][DOMAIN_NAME]"
type input "84104"
type textarea "Please send me a brochure. I'm interested in any daytime services you offer."
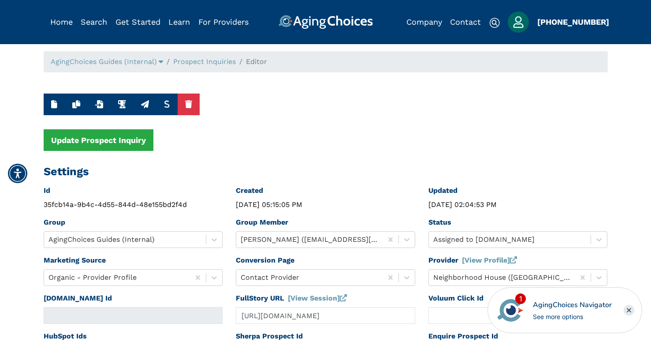
click at [183, 67] on li "Prospect Inquiries" at bounding box center [199, 61] width 73 height 11
click at [188, 62] on link "Prospect Inquiries" at bounding box center [204, 61] width 63 height 8
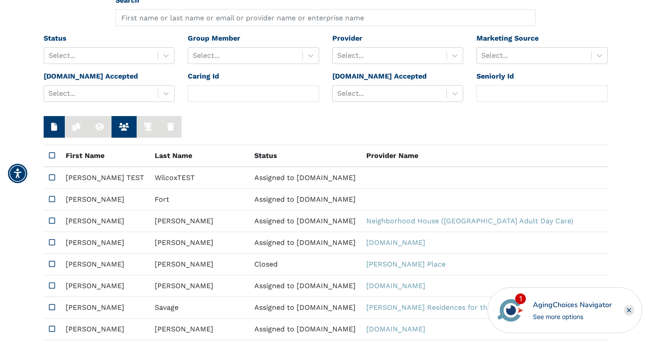
scroll to position [95, 0]
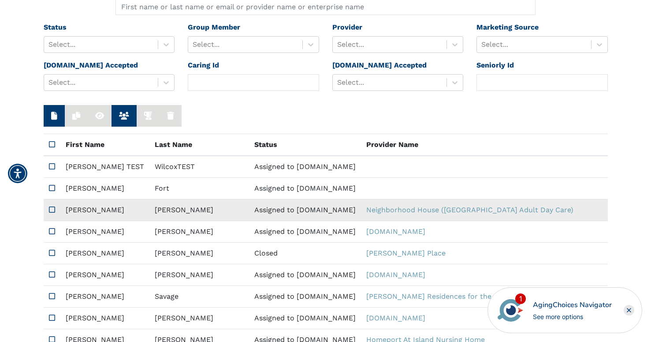
click at [249, 209] on td "Assigned to [DOMAIN_NAME]" at bounding box center [305, 210] width 112 height 22
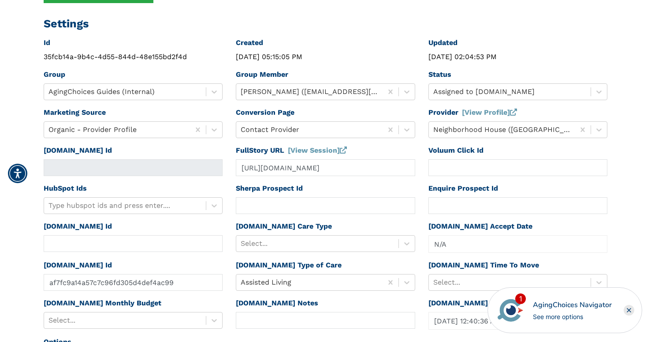
scroll to position [148, 0]
click at [302, 151] on link "[View Session]" at bounding box center [317, 149] width 59 height 8
